Goal: Task Accomplishment & Management: Use online tool/utility

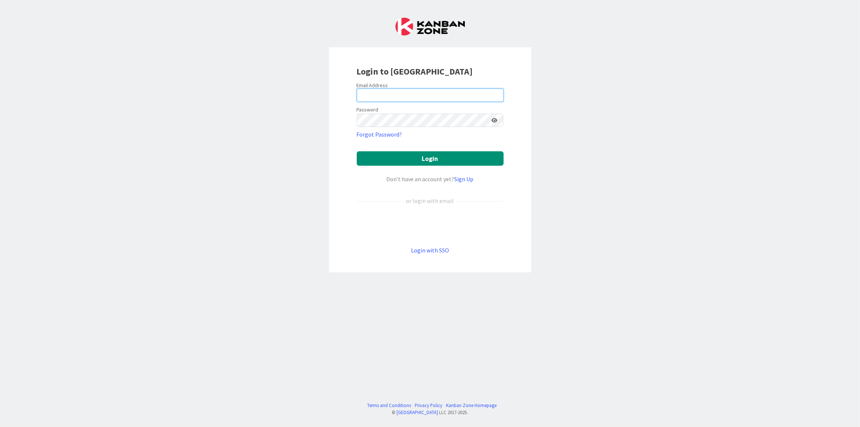
type input "[EMAIL_ADDRESS][DOMAIN_NAME]"
click at [455, 159] on button "Login" at bounding box center [430, 158] width 147 height 14
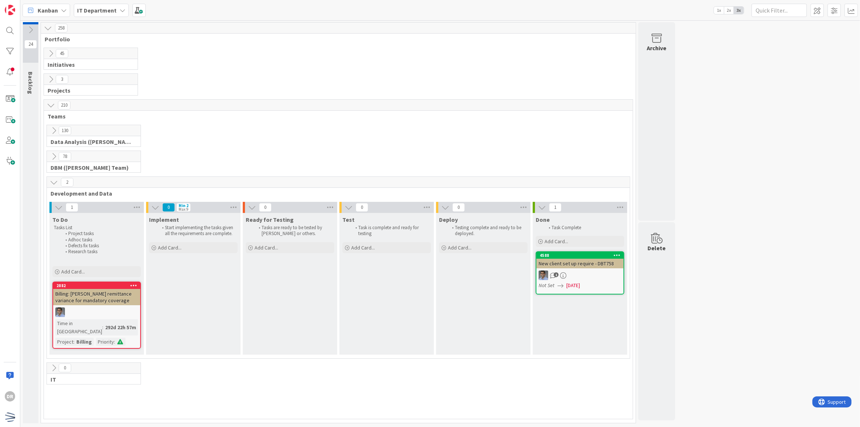
click at [55, 186] on icon at bounding box center [54, 182] width 8 height 8
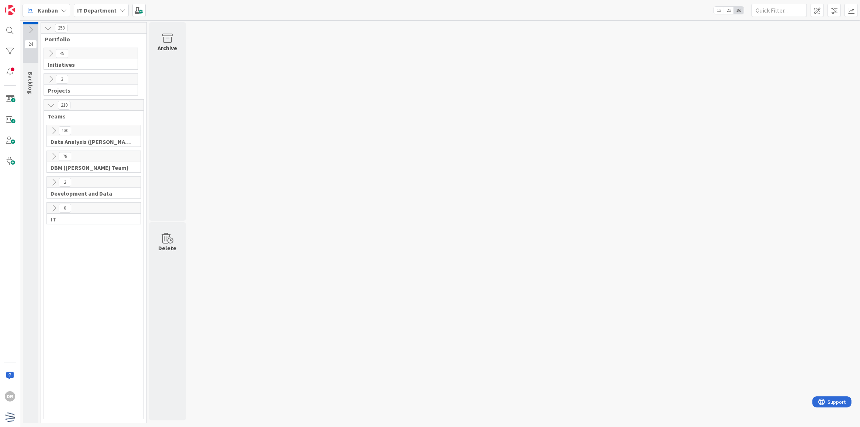
click at [48, 54] on icon at bounding box center [51, 53] width 8 height 8
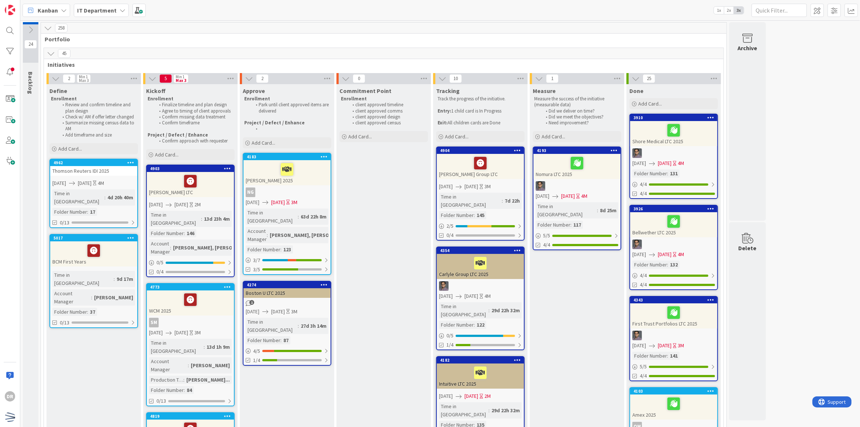
click at [51, 50] on icon at bounding box center [51, 53] width 8 height 8
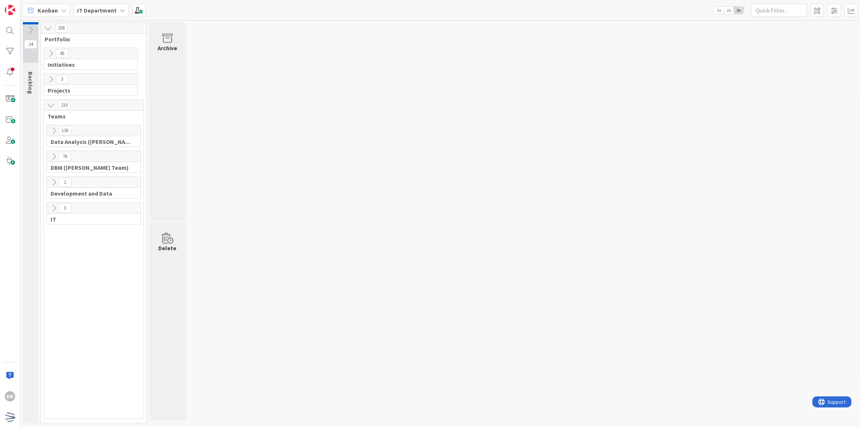
click at [53, 134] on icon at bounding box center [54, 131] width 8 height 8
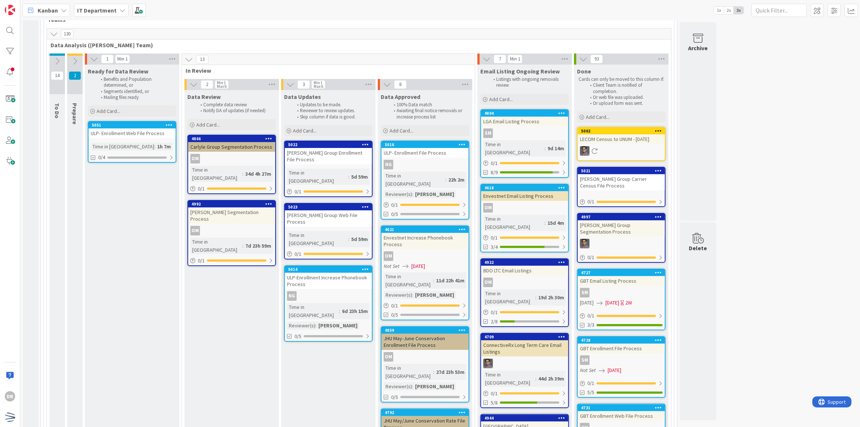
scroll to position [97, 0]
click at [55, 33] on icon at bounding box center [54, 34] width 8 height 8
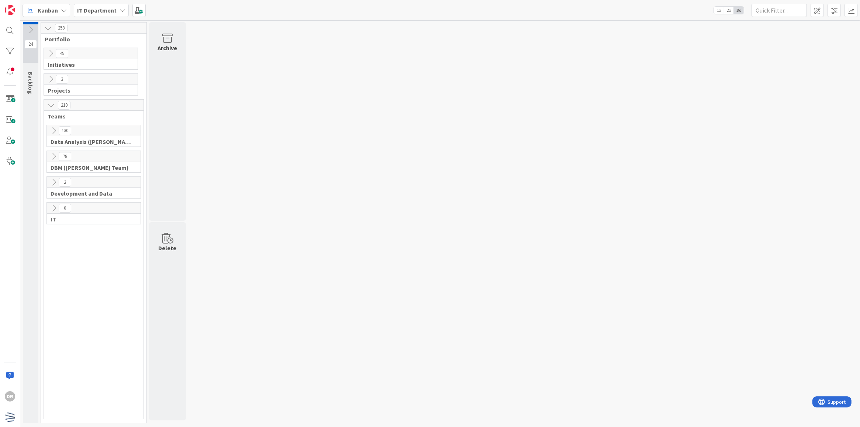
scroll to position [0, 0]
click at [53, 157] on icon at bounding box center [54, 156] width 8 height 8
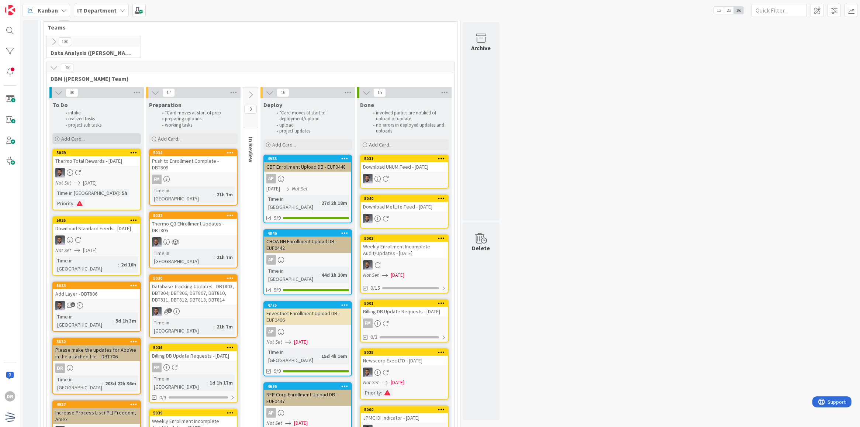
scroll to position [88, 0]
